Goal: Register for event/course

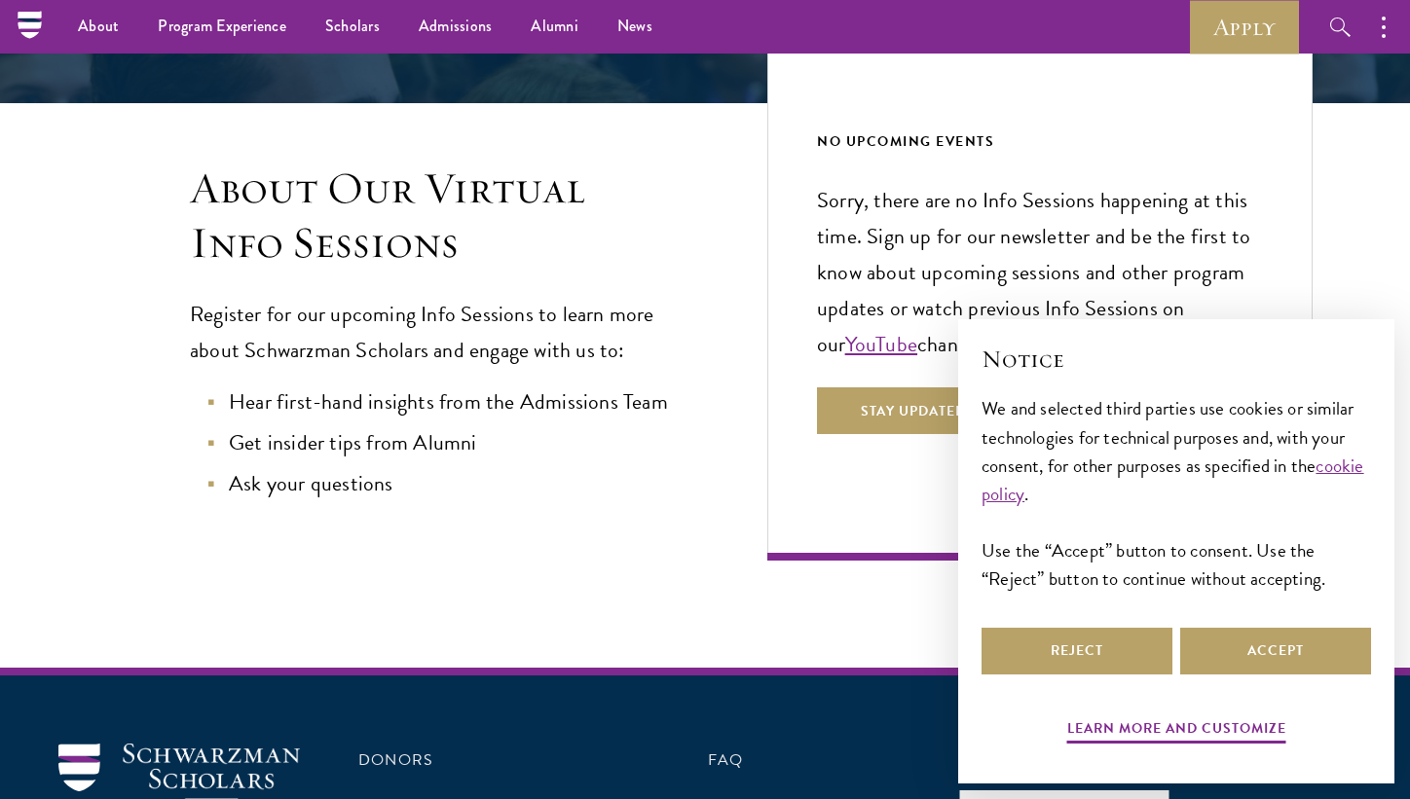
click at [703, 260] on div "About Our Virtual Info Sessions Register for our upcoming Info Sessions to lear…" at bounding box center [704, 332] width 1215 height 458
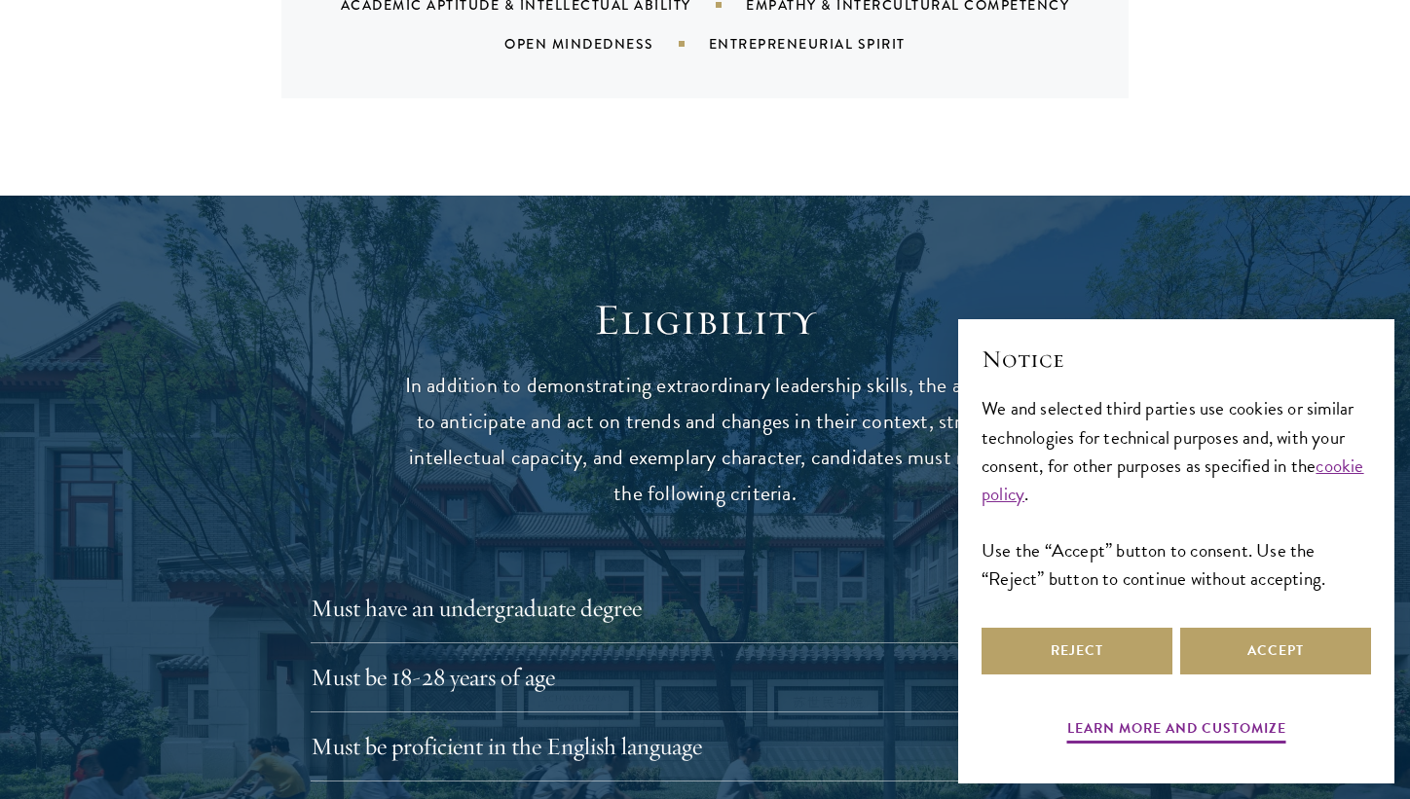
scroll to position [2743, 0]
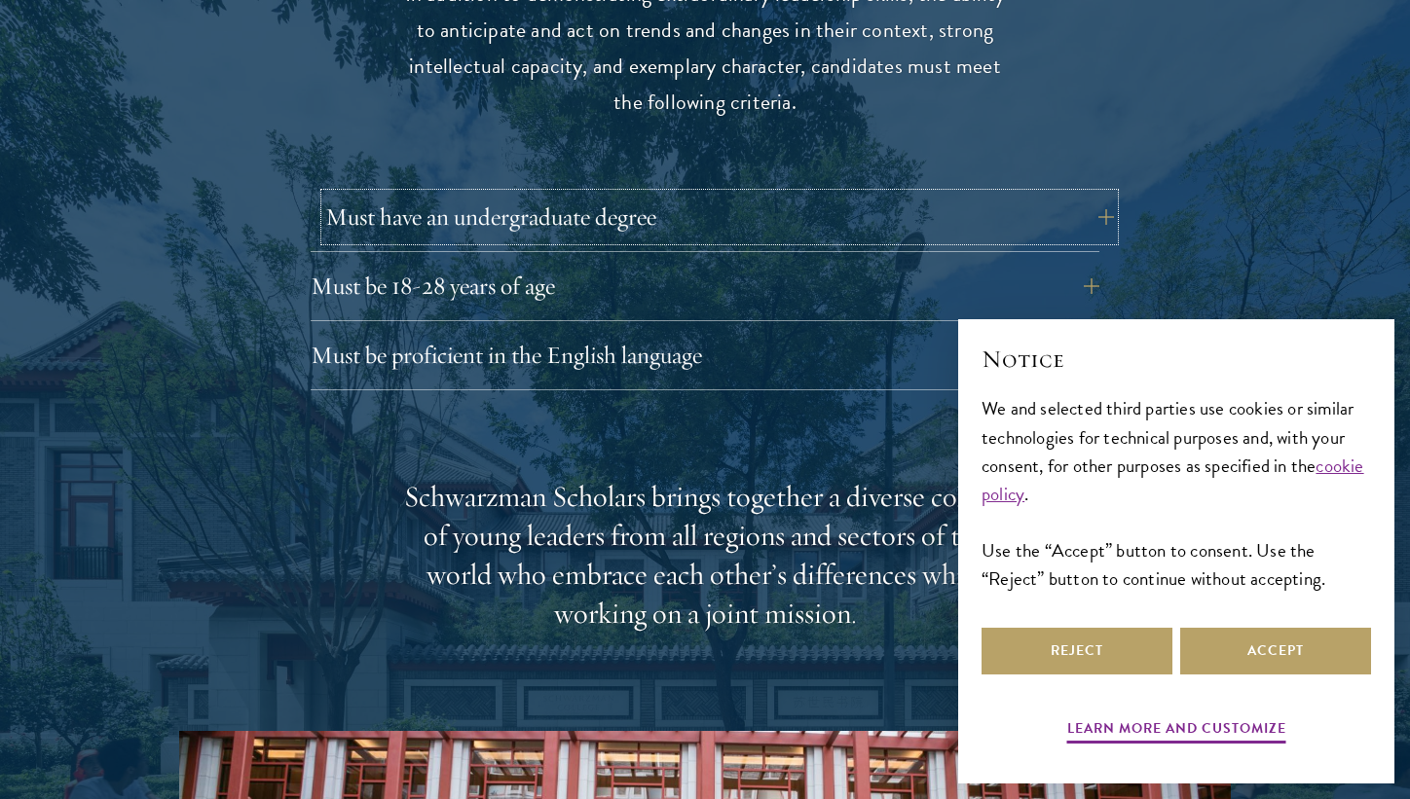
click at [838, 194] on button "Must have an undergraduate degree" at bounding box center [719, 217] width 789 height 47
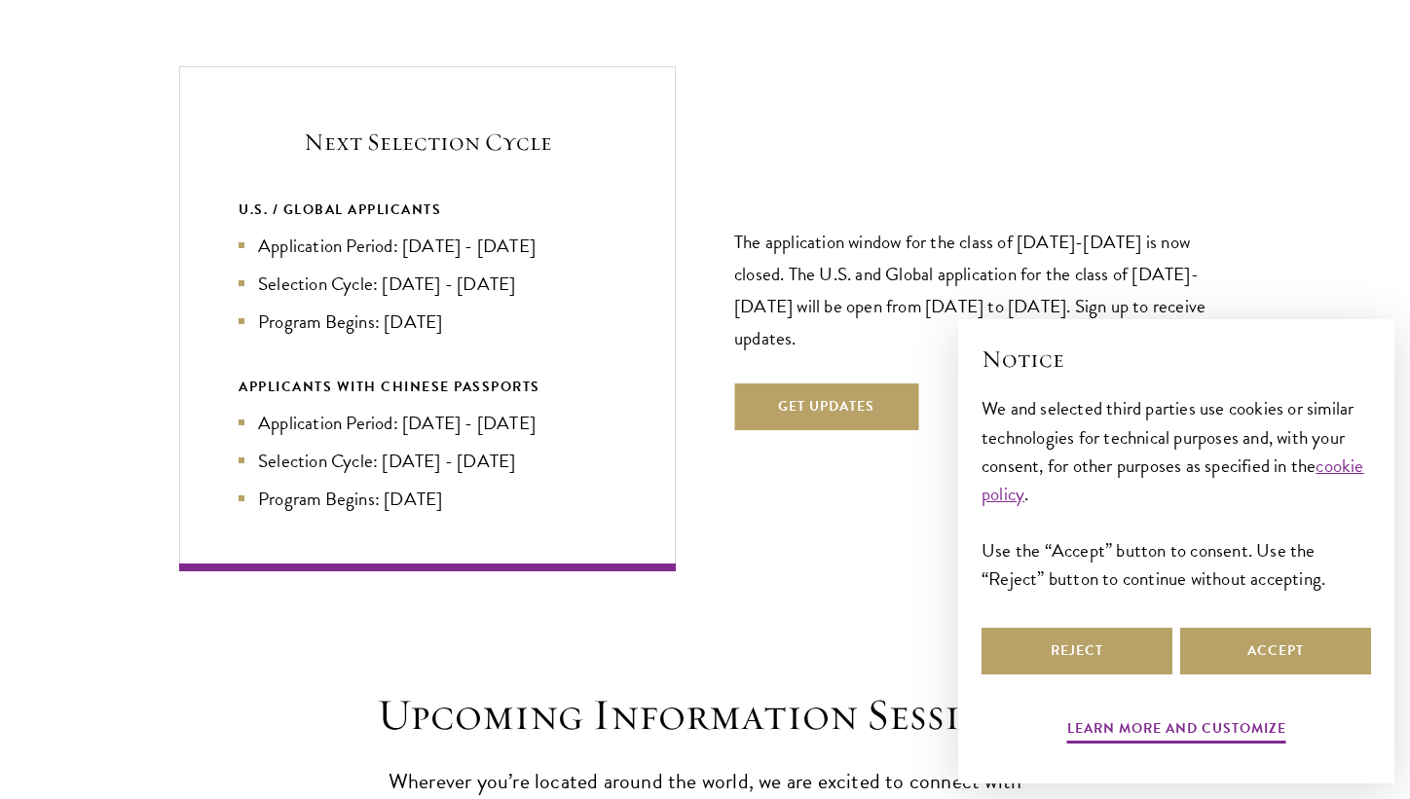
scroll to position [4494, 0]
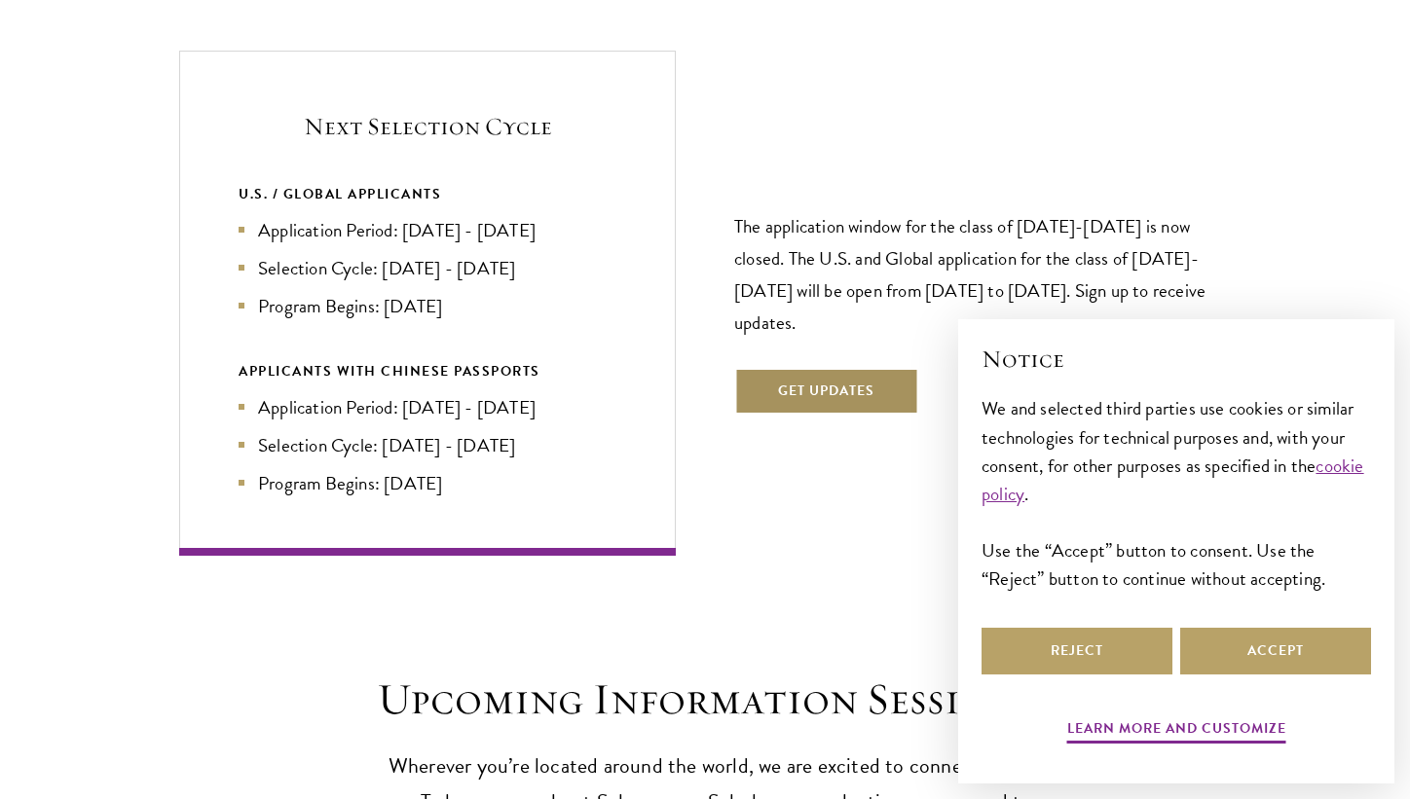
click at [833, 368] on button "Get Updates" at bounding box center [826, 391] width 184 height 47
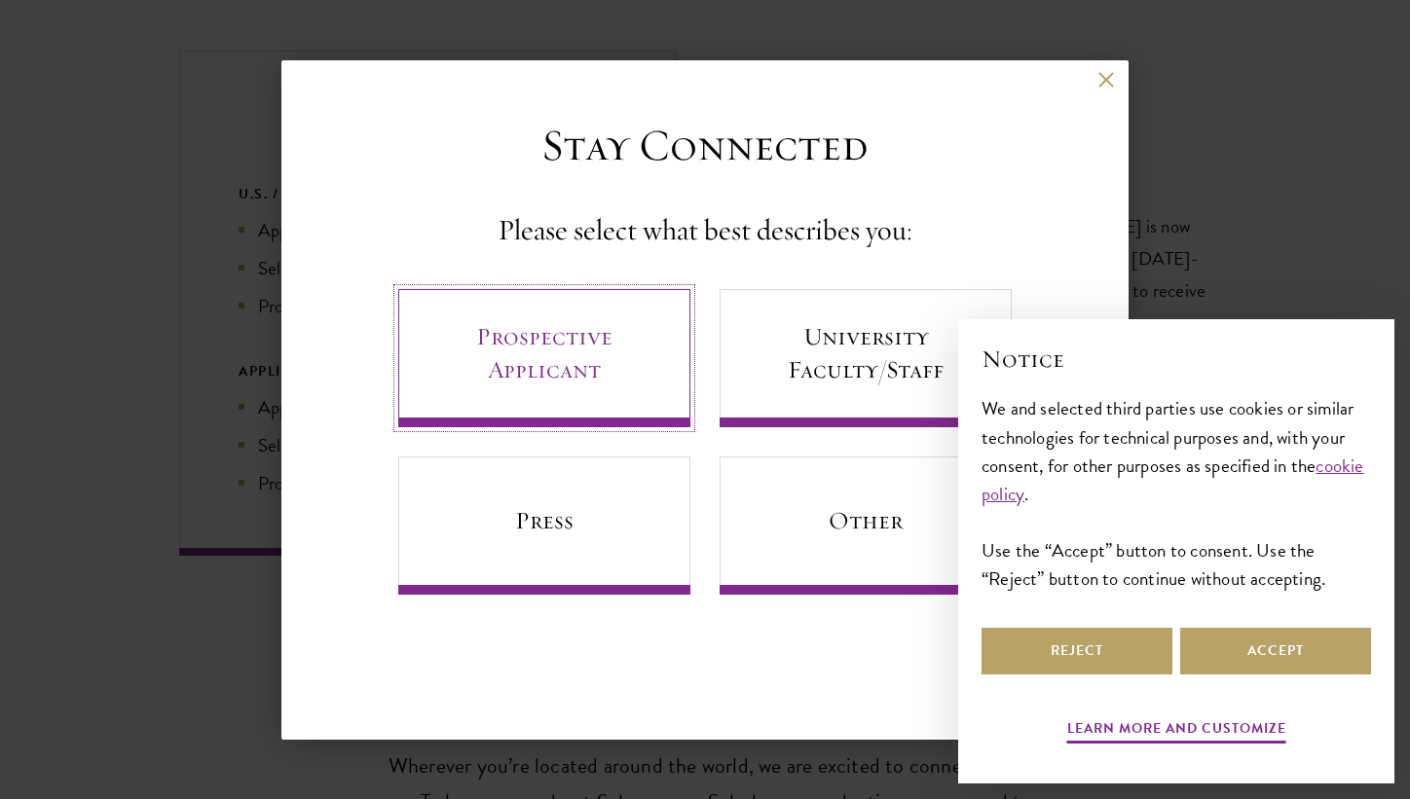
click at [615, 342] on link "Prospective Applicant" at bounding box center [544, 358] width 292 height 138
